Goal: Task Accomplishment & Management: Complete application form

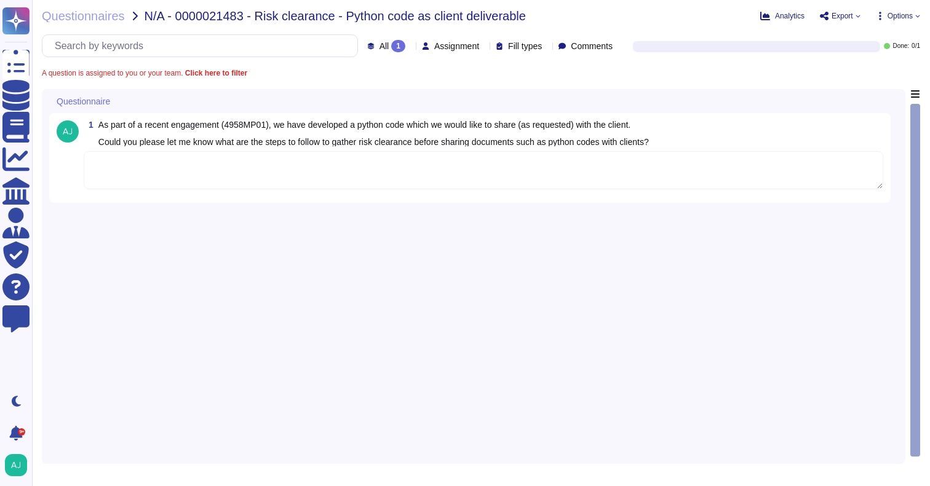
click at [237, 175] on textarea at bounding box center [484, 170] width 800 height 38
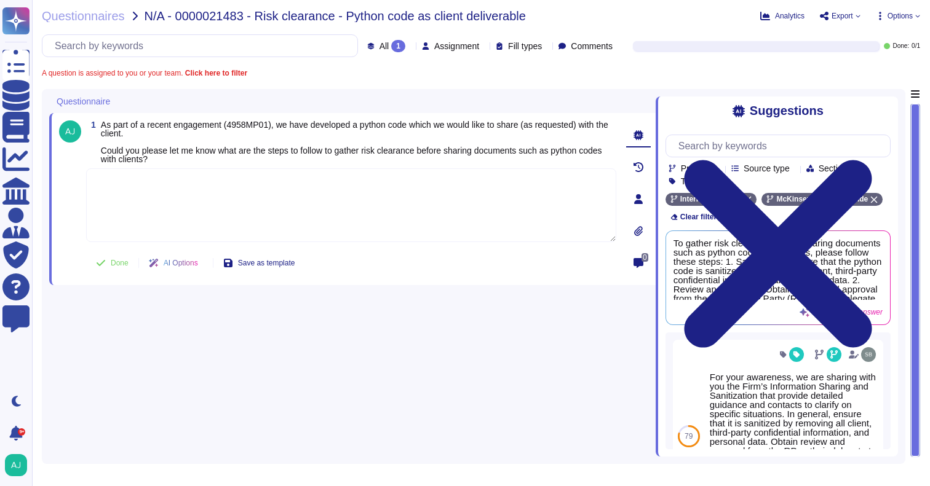
paste textarea "Given the case below I do not see additional guidance to follow other than: 1) …"
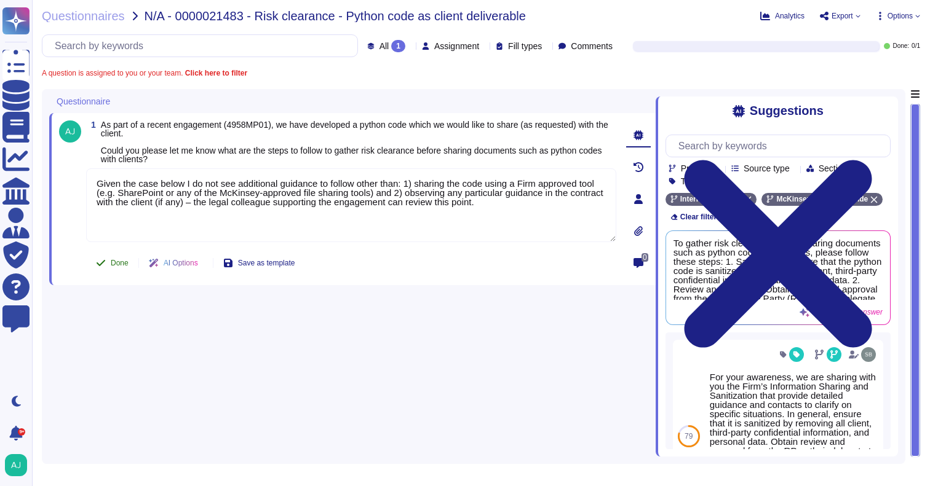
type textarea "Given the case below I do not see additional guidance to follow other than: 1) …"
click at [117, 267] on span "Done" at bounding box center [120, 263] width 18 height 7
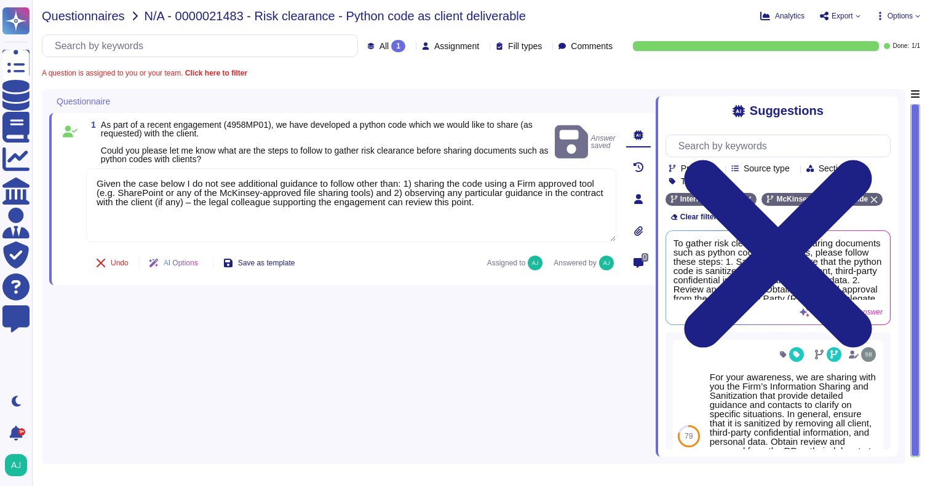
click at [109, 18] on span "Questionnaires" at bounding box center [83, 16] width 83 height 12
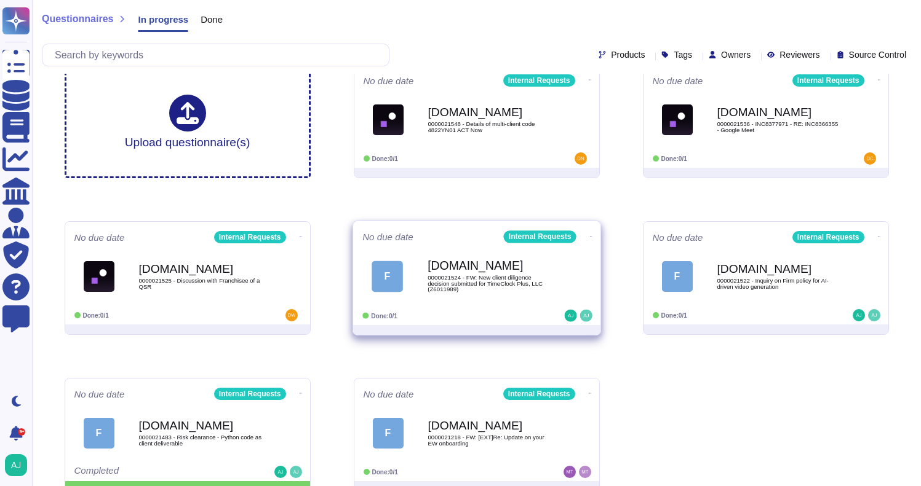
scroll to position [34, 0]
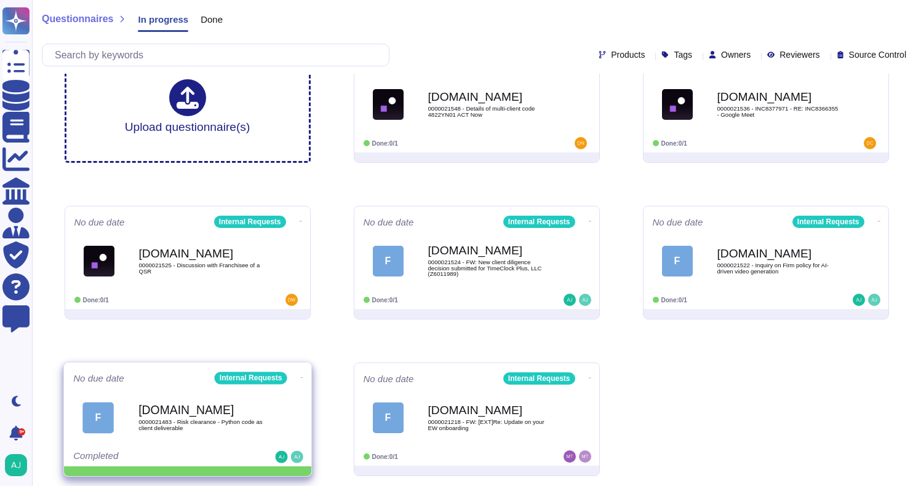
click at [589, 66] on icon at bounding box center [590, 64] width 2 height 3
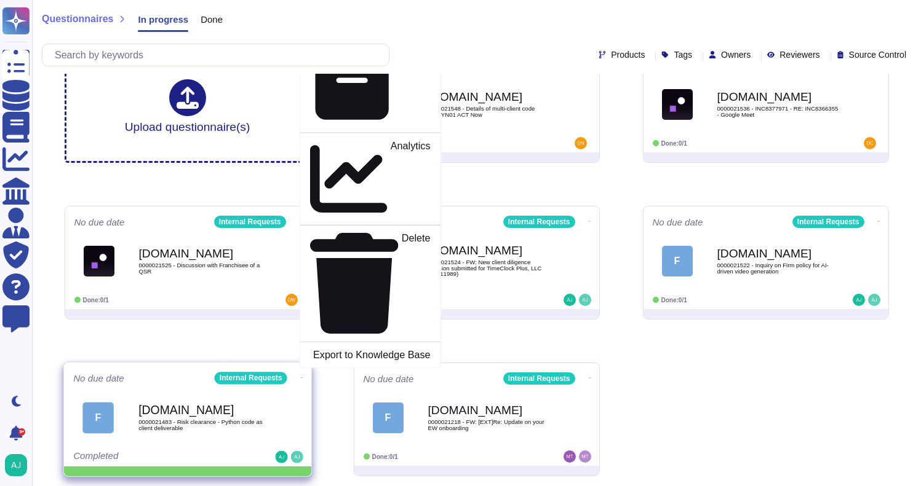
click at [368, 36] on p "Mark as Done" at bounding box center [399, 5] width 62 height 63
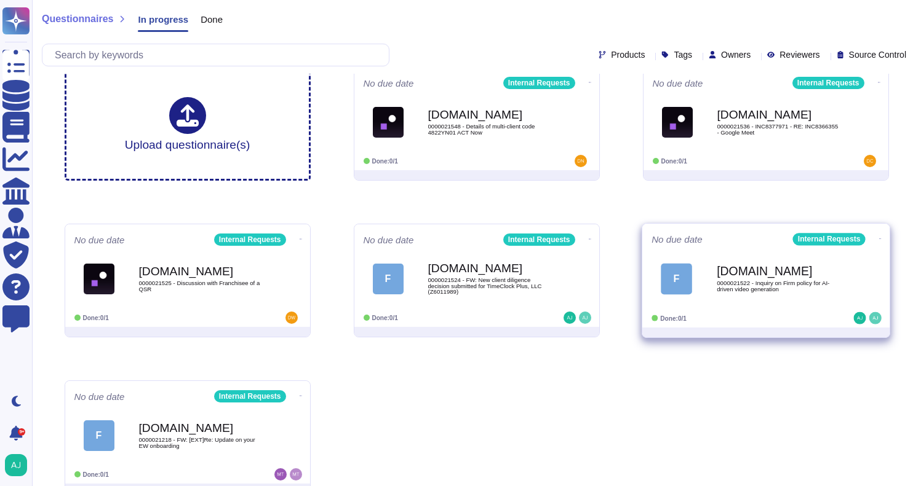
scroll to position [0, 0]
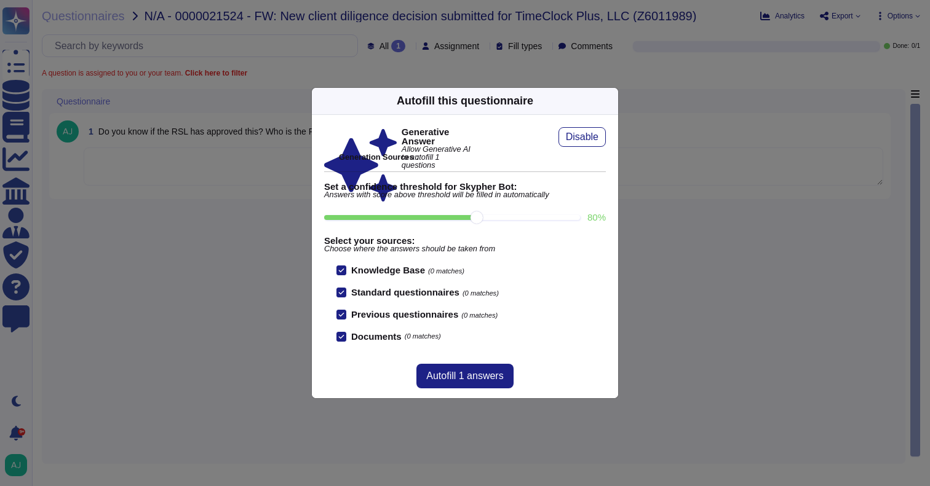
click at [251, 245] on div "Autofill this questionnaire Generative Answer Allow Generative AI to autofill 1…" at bounding box center [465, 243] width 930 height 486
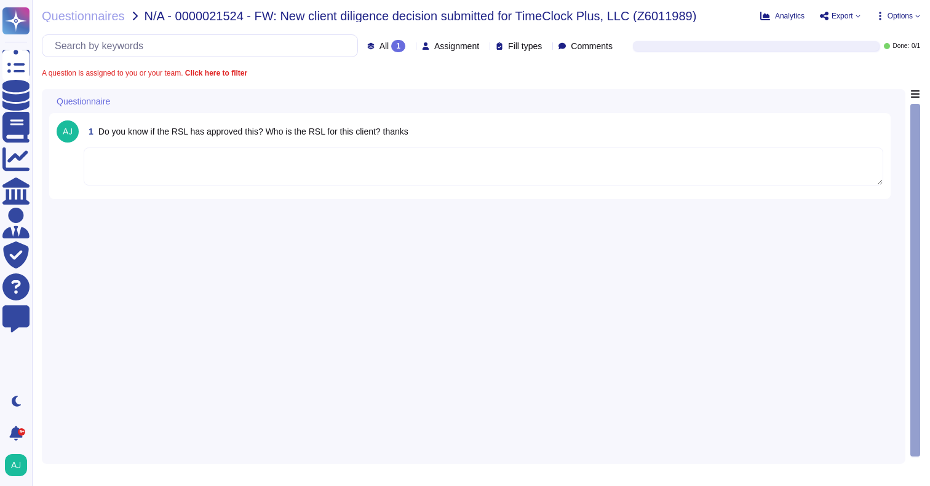
click at [274, 161] on textarea at bounding box center [484, 167] width 800 height 38
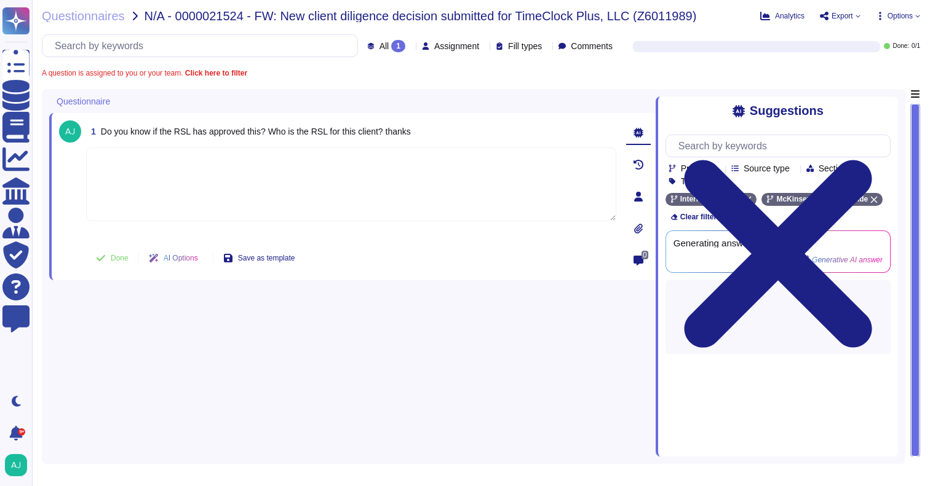
paste textarea "I see in our Firm’s CMS that the RSL approval was logged past Tuesday 12 Aug 20…"
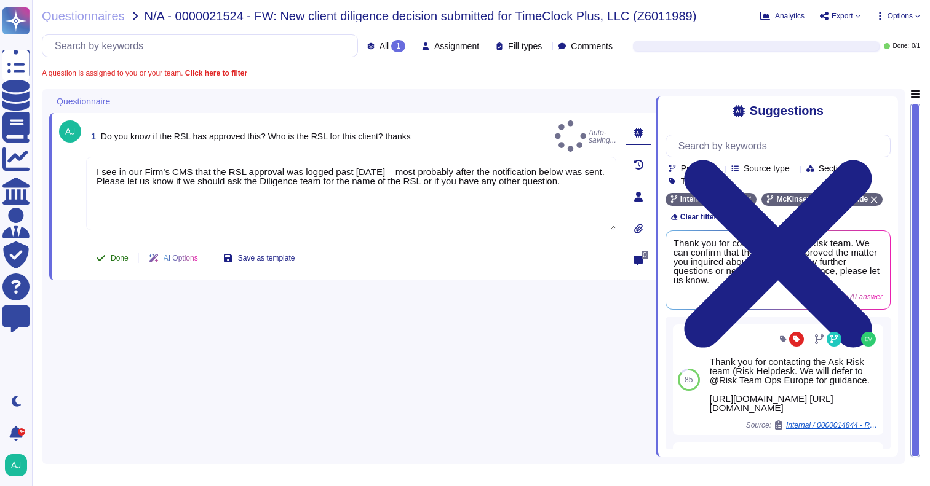
type textarea "I see in our Firm’s CMS that the RSL approval was logged past Tuesday 12 Aug 20…"
click at [120, 260] on span "Done" at bounding box center [120, 258] width 18 height 7
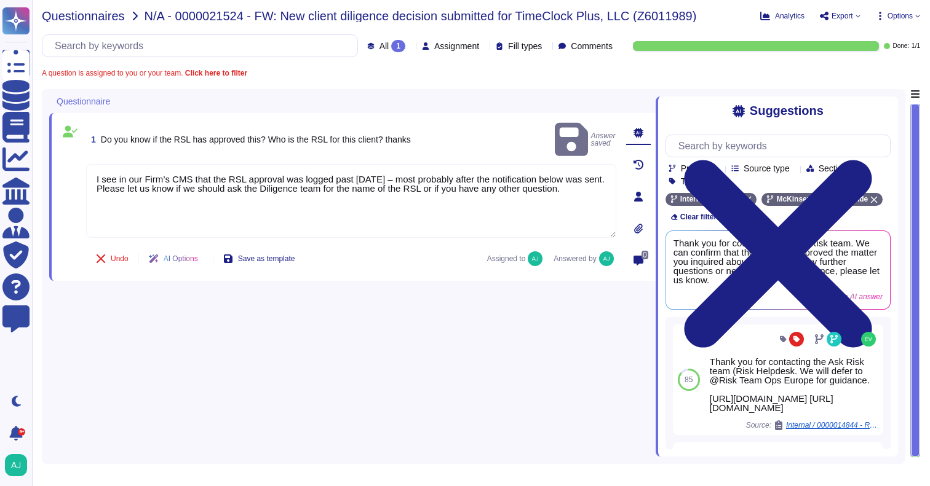
click at [98, 20] on span "Questionnaires" at bounding box center [83, 16] width 83 height 12
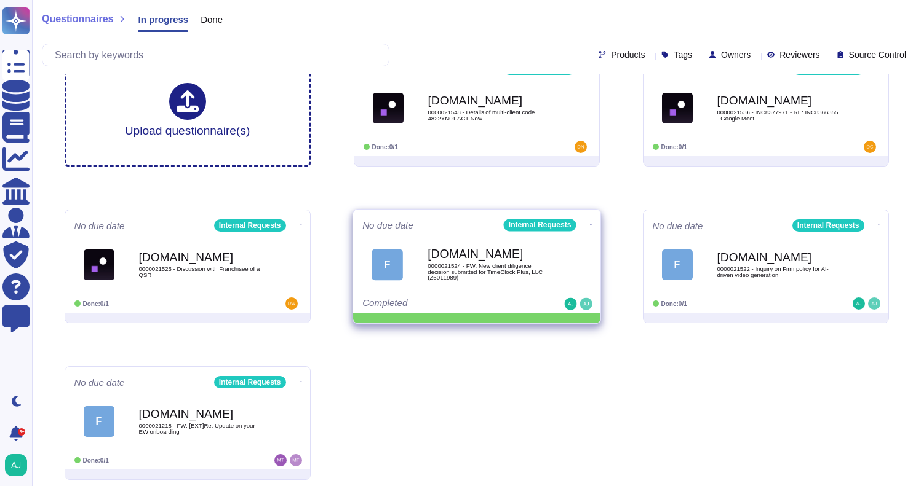
scroll to position [34, 0]
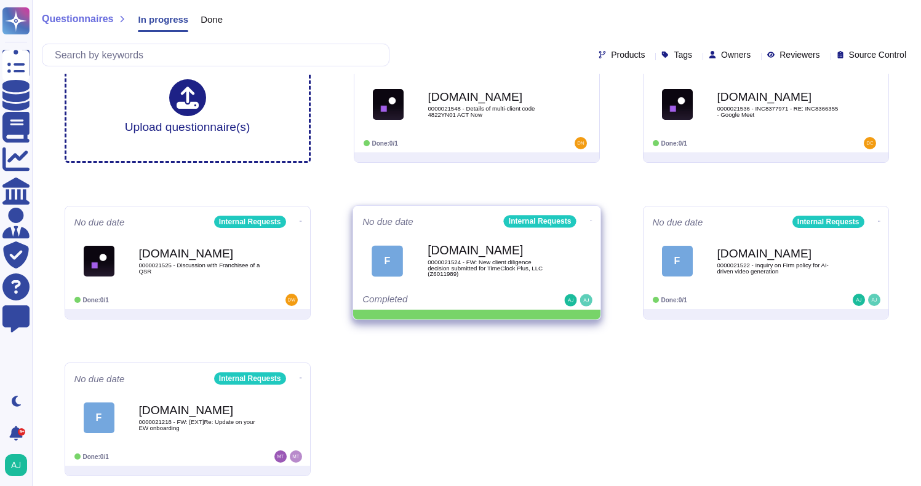
click at [589, 66] on icon at bounding box center [590, 64] width 2 height 3
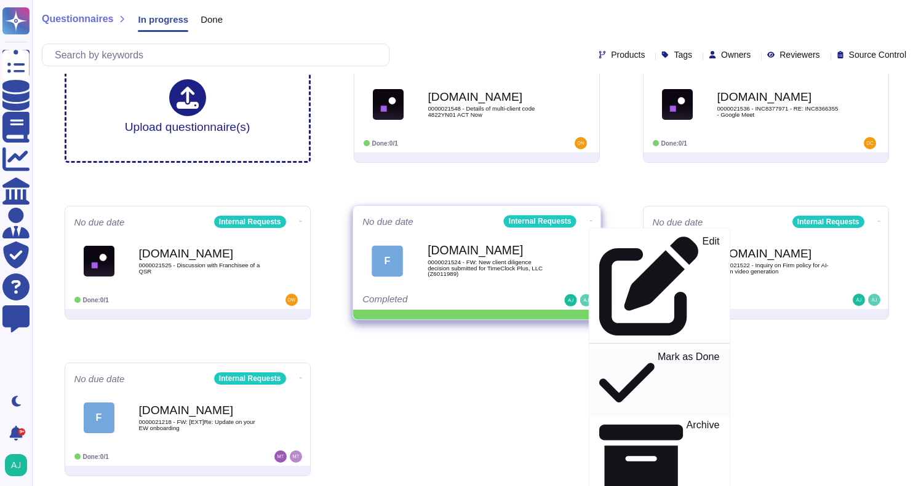
click at [657, 352] on p "Mark as Done" at bounding box center [688, 383] width 62 height 63
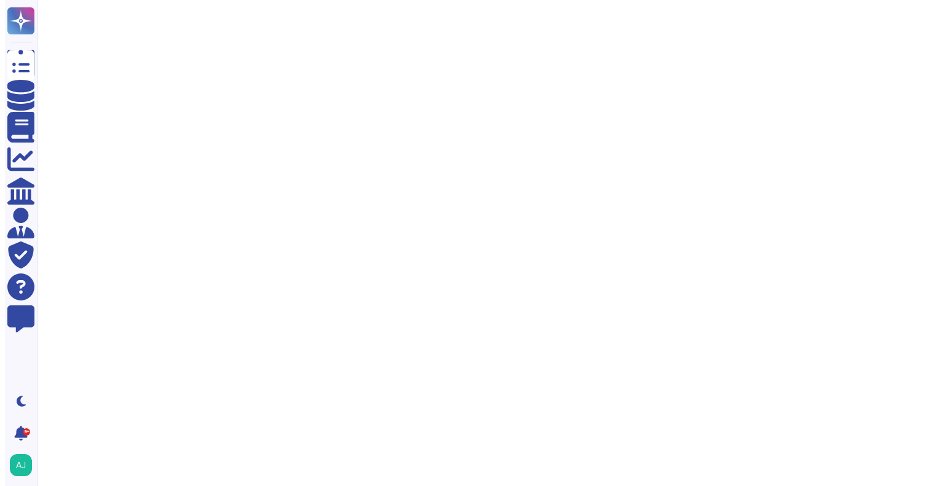
scroll to position [0, 0]
